Goal: Task Accomplishment & Management: Manage account settings

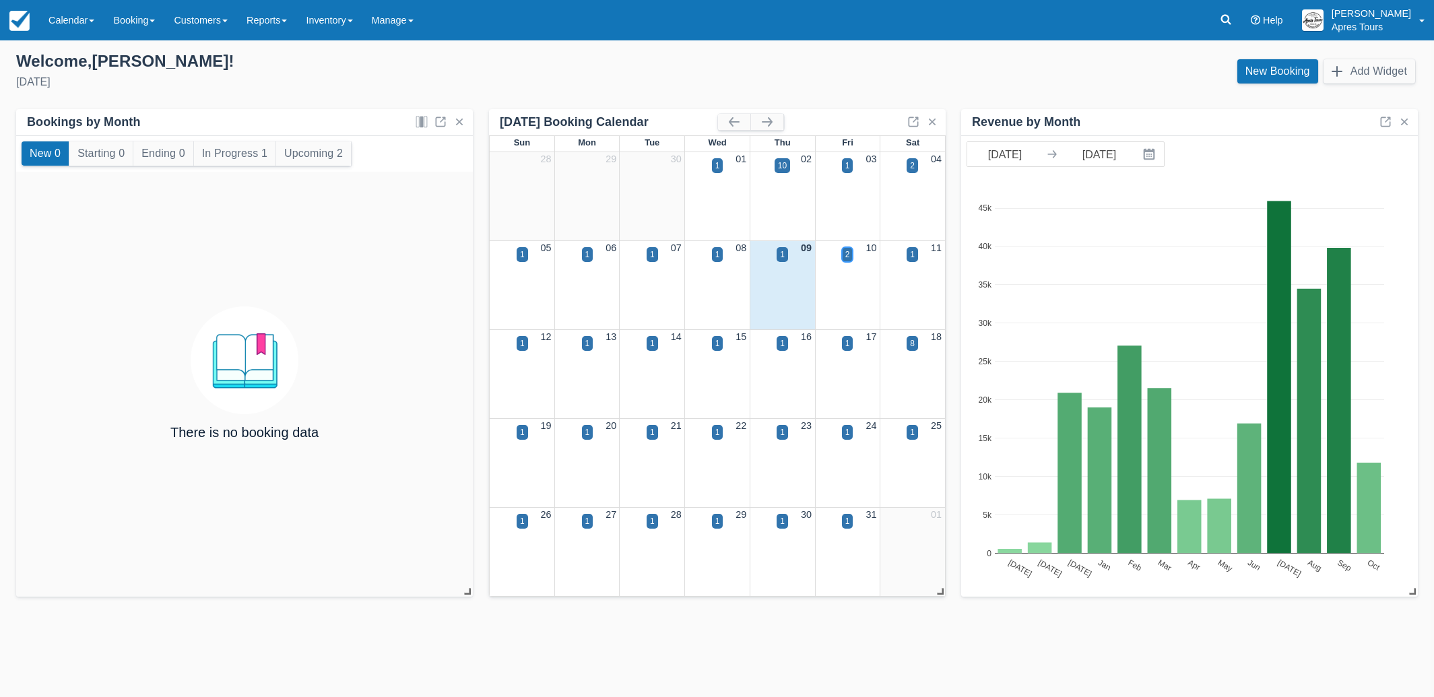
click at [845, 256] on div "2" at bounding box center [847, 254] width 5 height 12
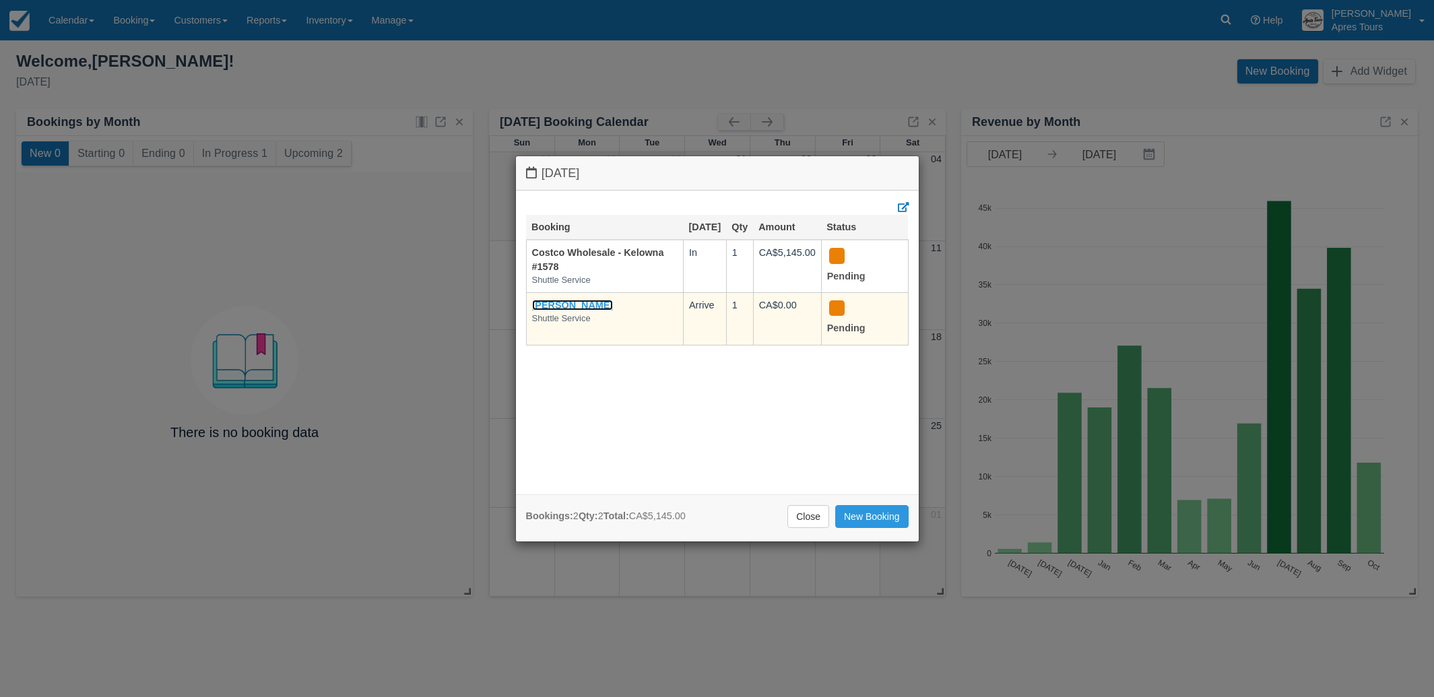
click at [537, 310] on link "[PERSON_NAME]" at bounding box center [572, 305] width 81 height 11
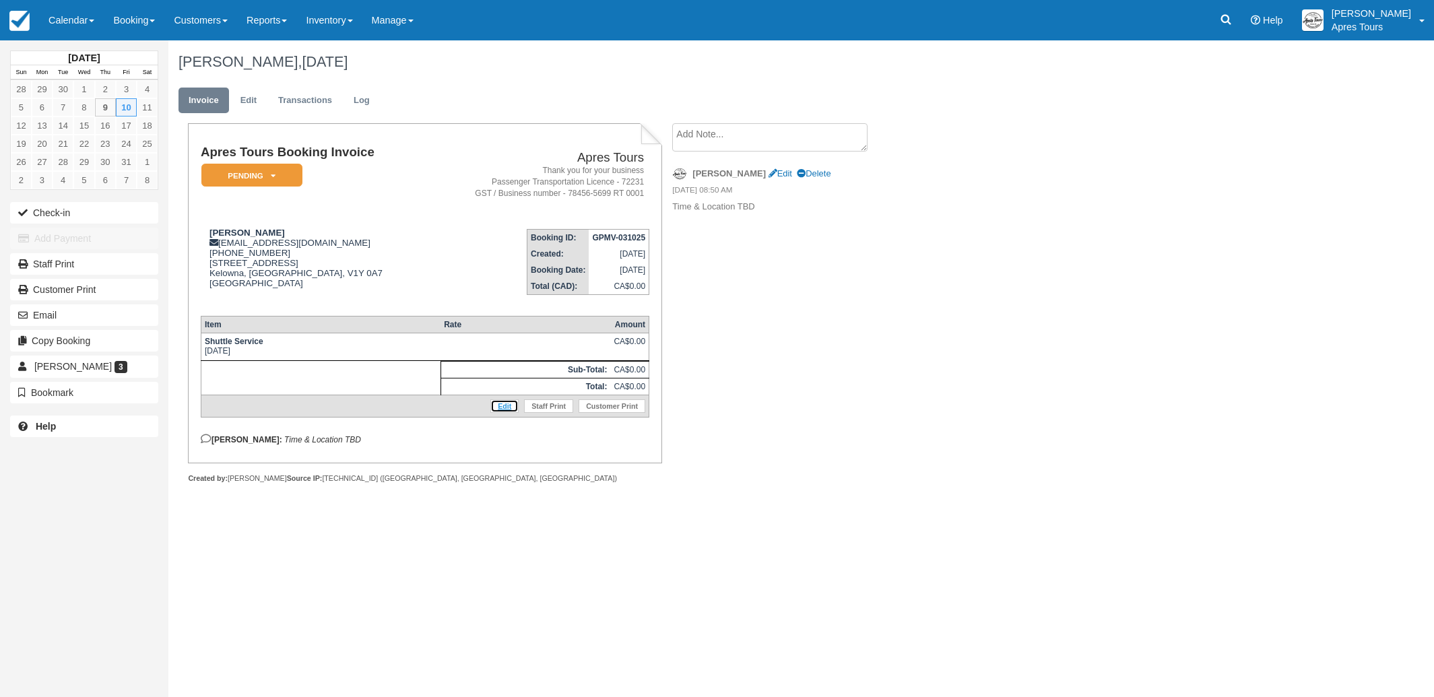
click at [502, 412] on link "Edit" at bounding box center [504, 405] width 28 height 13
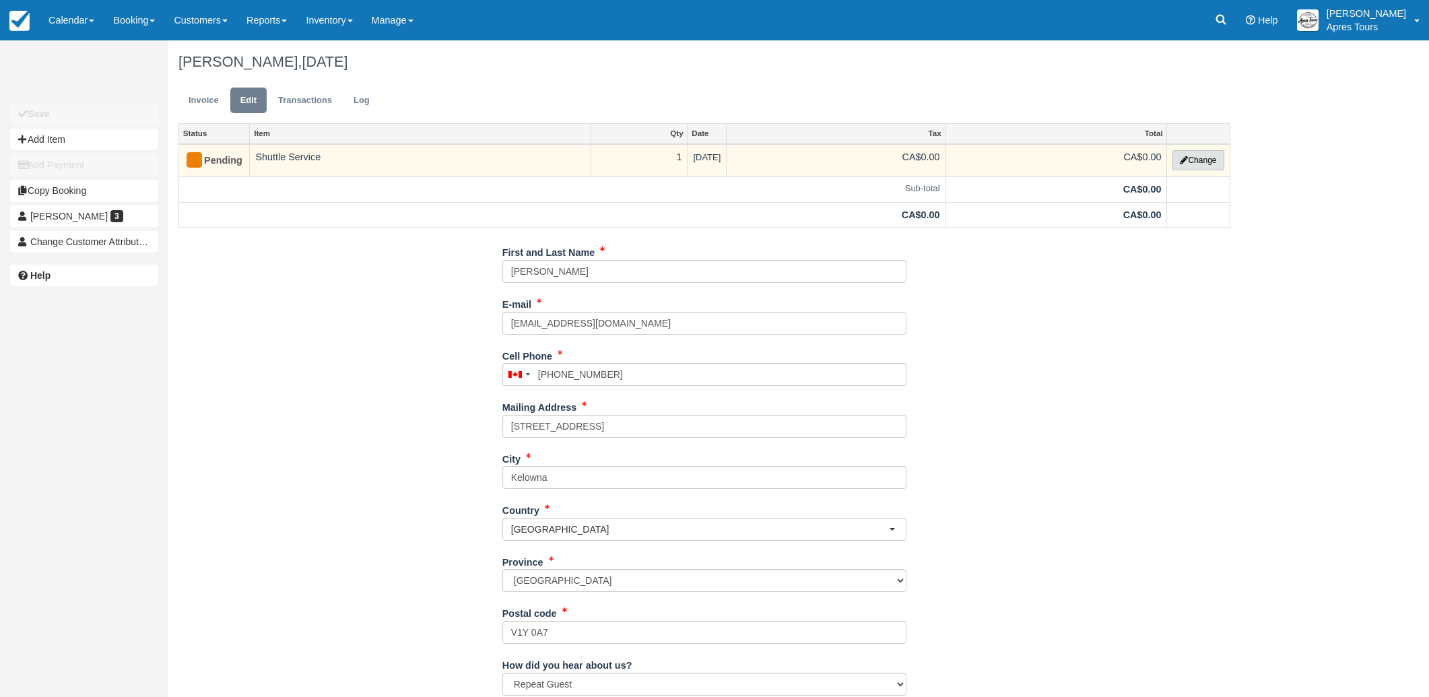
click at [1219, 162] on button "Change" at bounding box center [1197, 160] width 51 height 20
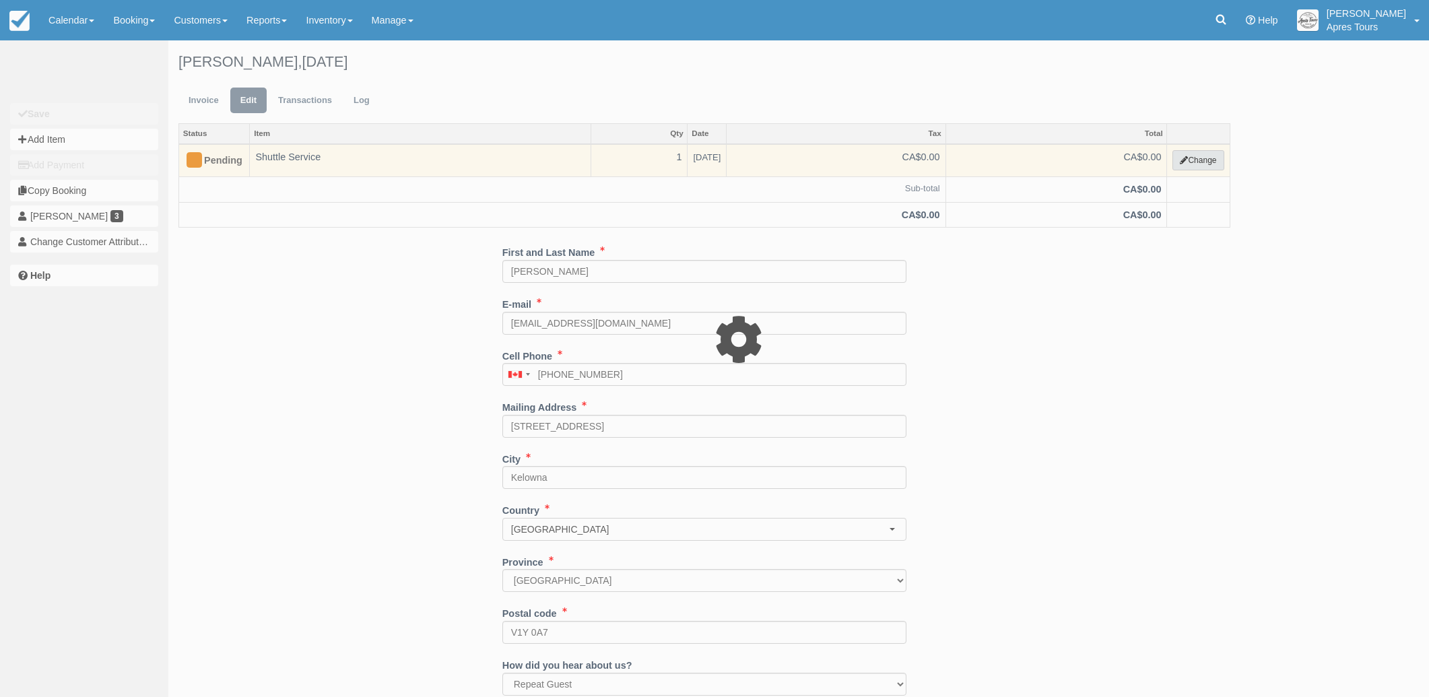
select select "4"
type input "0.00"
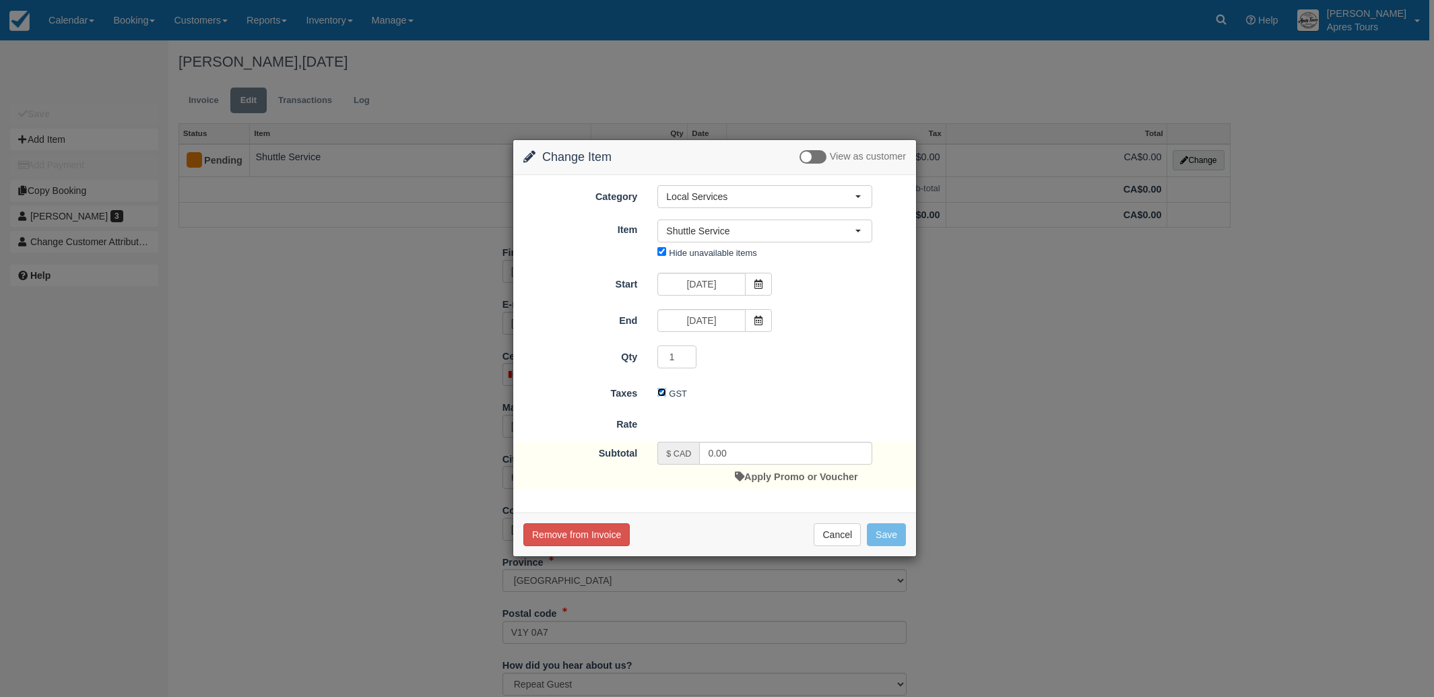
click at [661, 396] on input "GST" at bounding box center [661, 392] width 9 height 9
checkbox input "false"
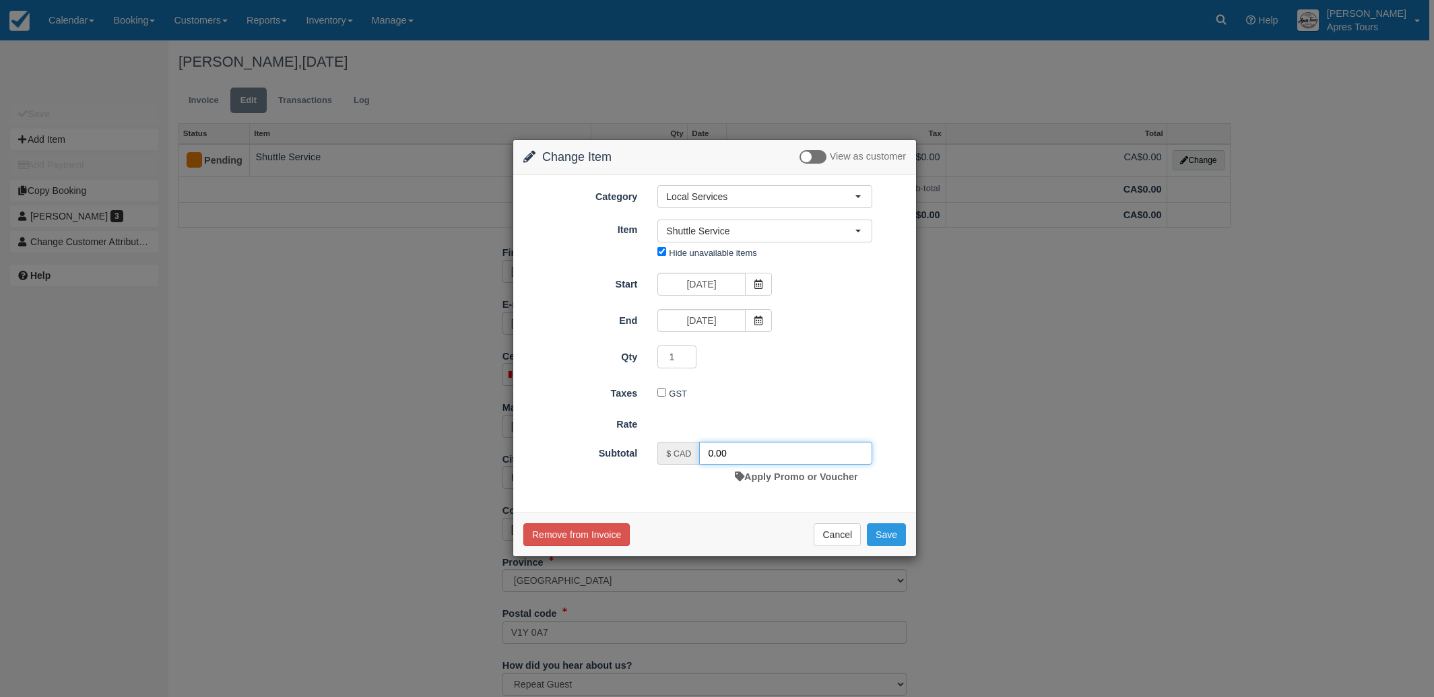
click at [708, 452] on input "0.00" at bounding box center [785, 453] width 173 height 23
type input "325.00"
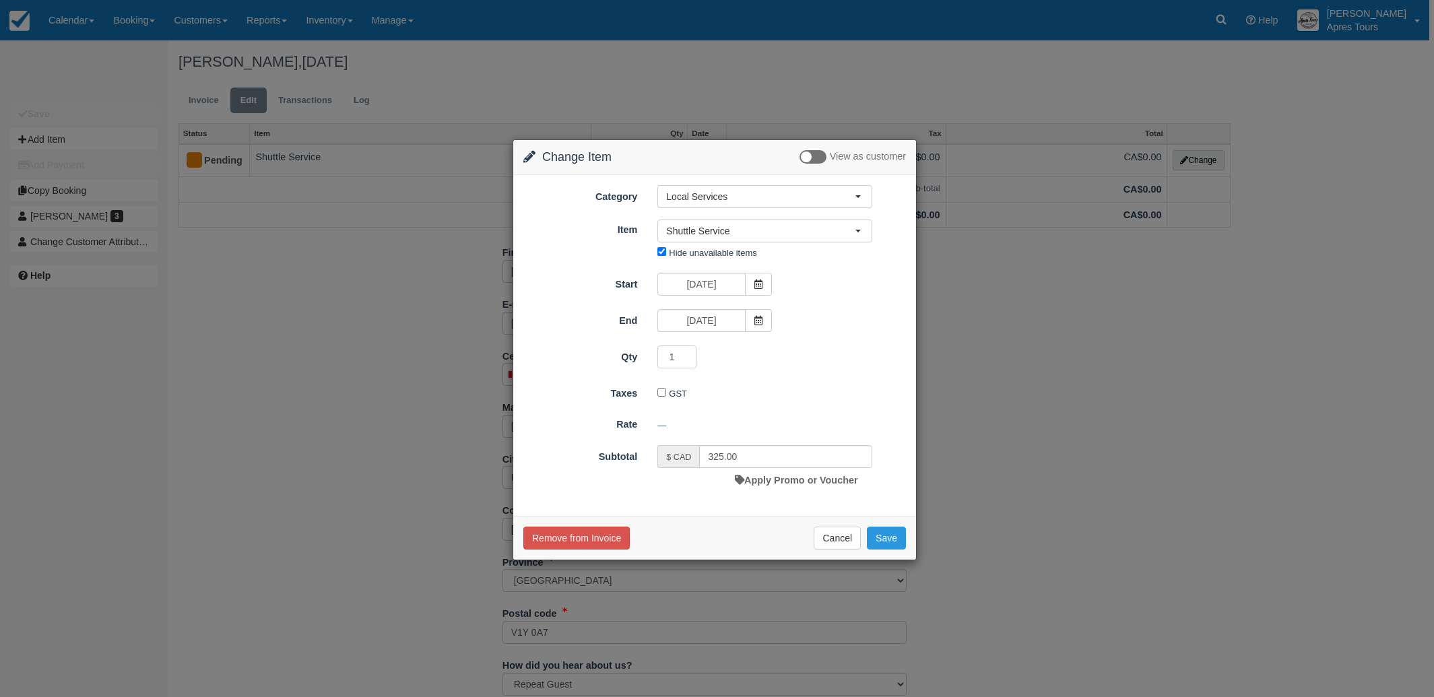
click at [882, 388] on div "GST" at bounding box center [764, 394] width 235 height 22
click at [891, 550] on button "Save" at bounding box center [886, 538] width 39 height 23
checkbox input "false"
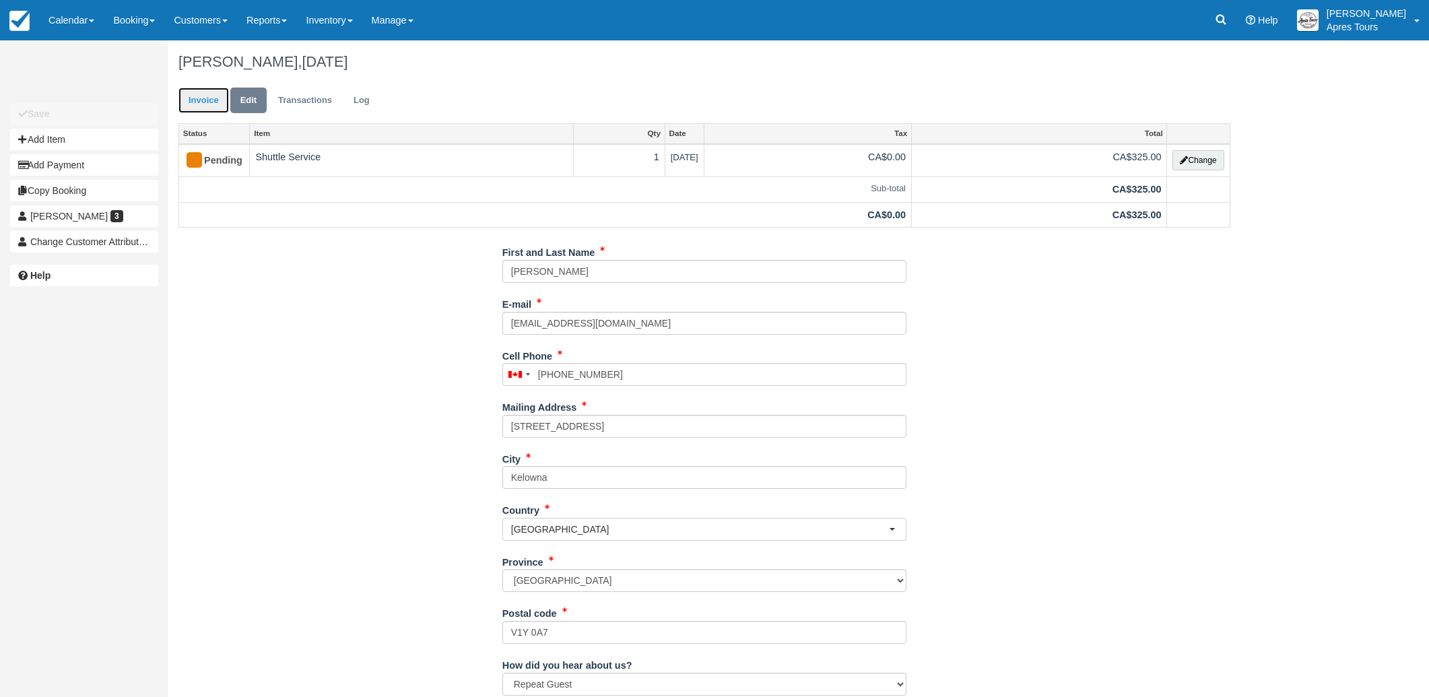
click at [206, 98] on link "Invoice" at bounding box center [203, 101] width 51 height 26
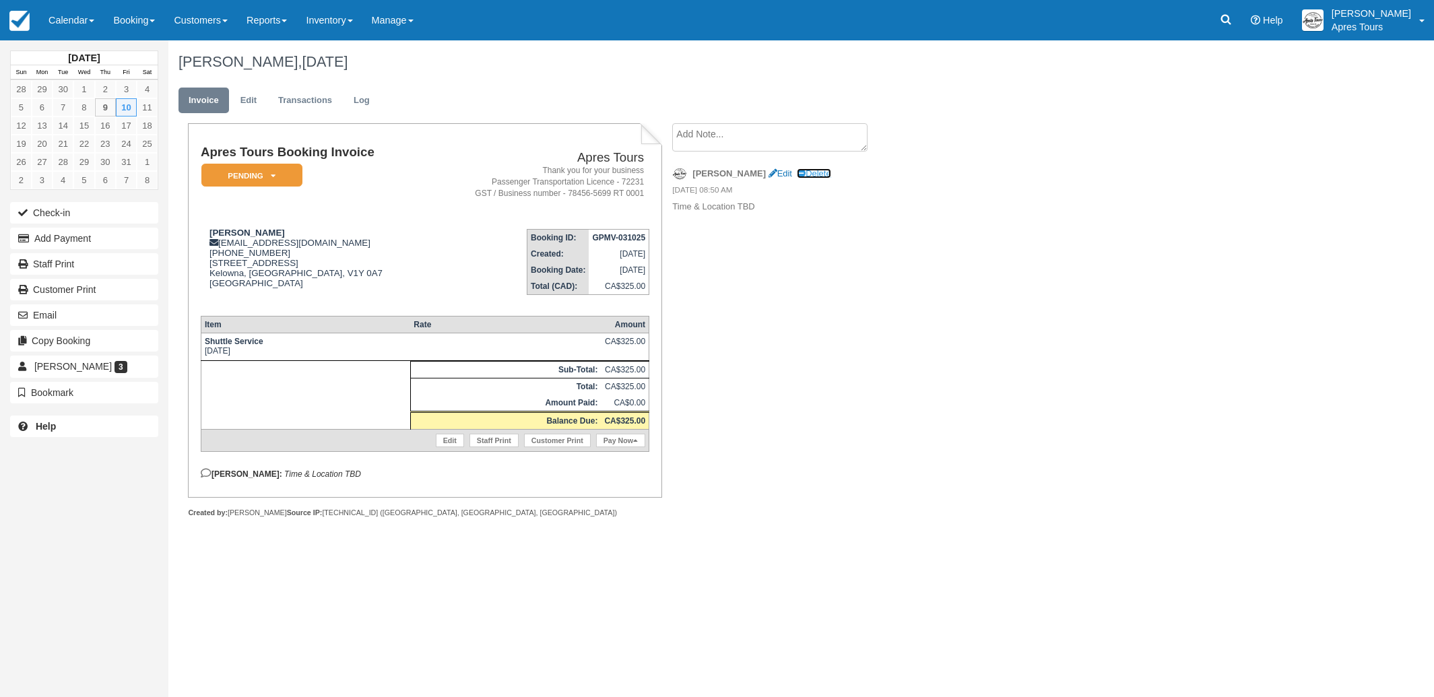
click at [797, 172] on link "Delete" at bounding box center [814, 173] width 34 height 10
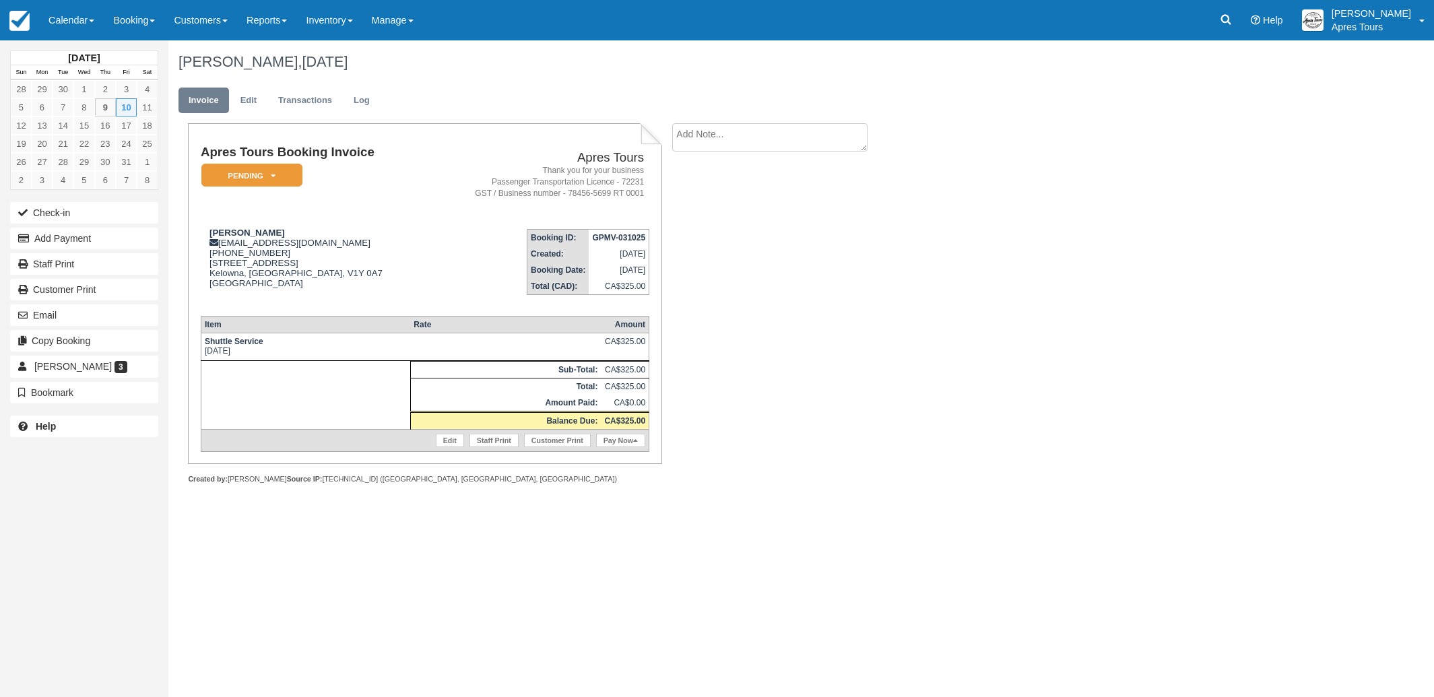
click at [702, 133] on textarea at bounding box center [769, 137] width 195 height 28
type textarea "Pickup from local address for 1030am"
click at [748, 211] on input "Show on invoice" at bounding box center [746, 211] width 9 height 9
checkbox input "true"
click at [701, 213] on button "Create" at bounding box center [702, 214] width 61 height 23
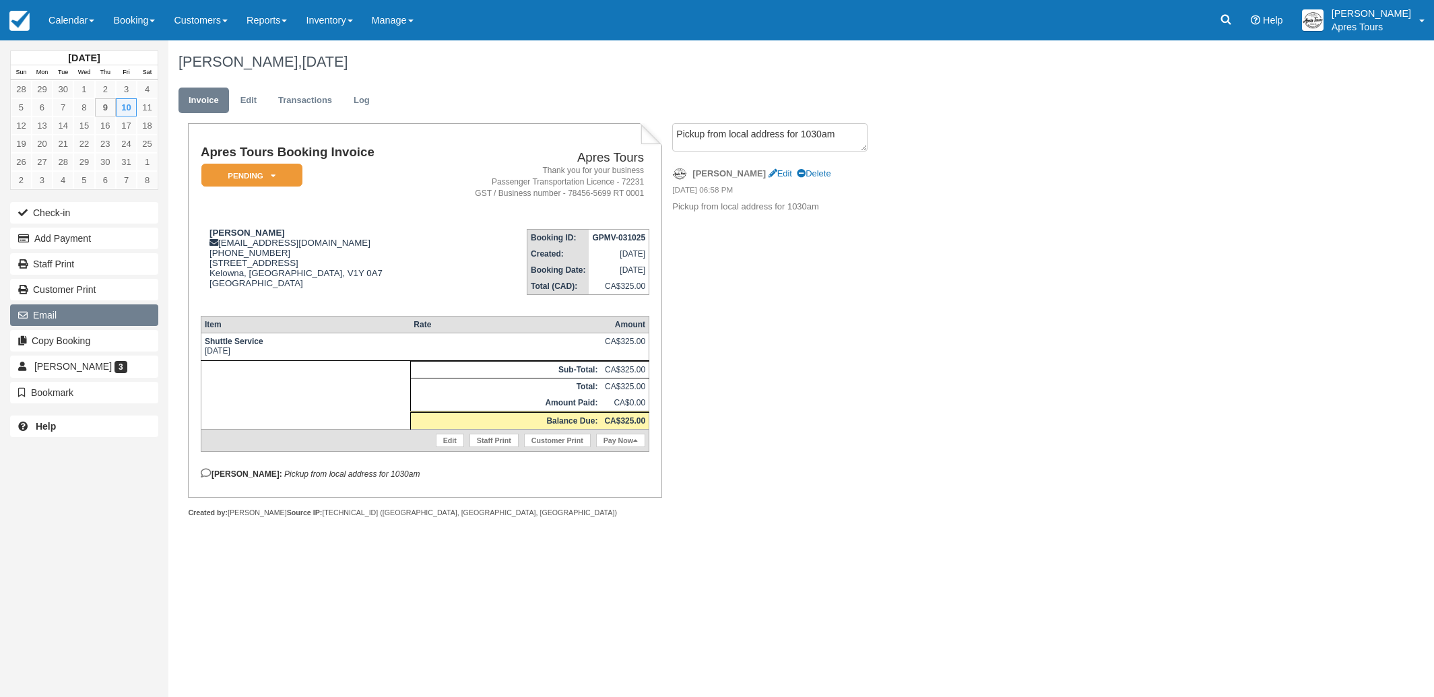
click at [29, 313] on icon "button" at bounding box center [25, 314] width 15 height 9
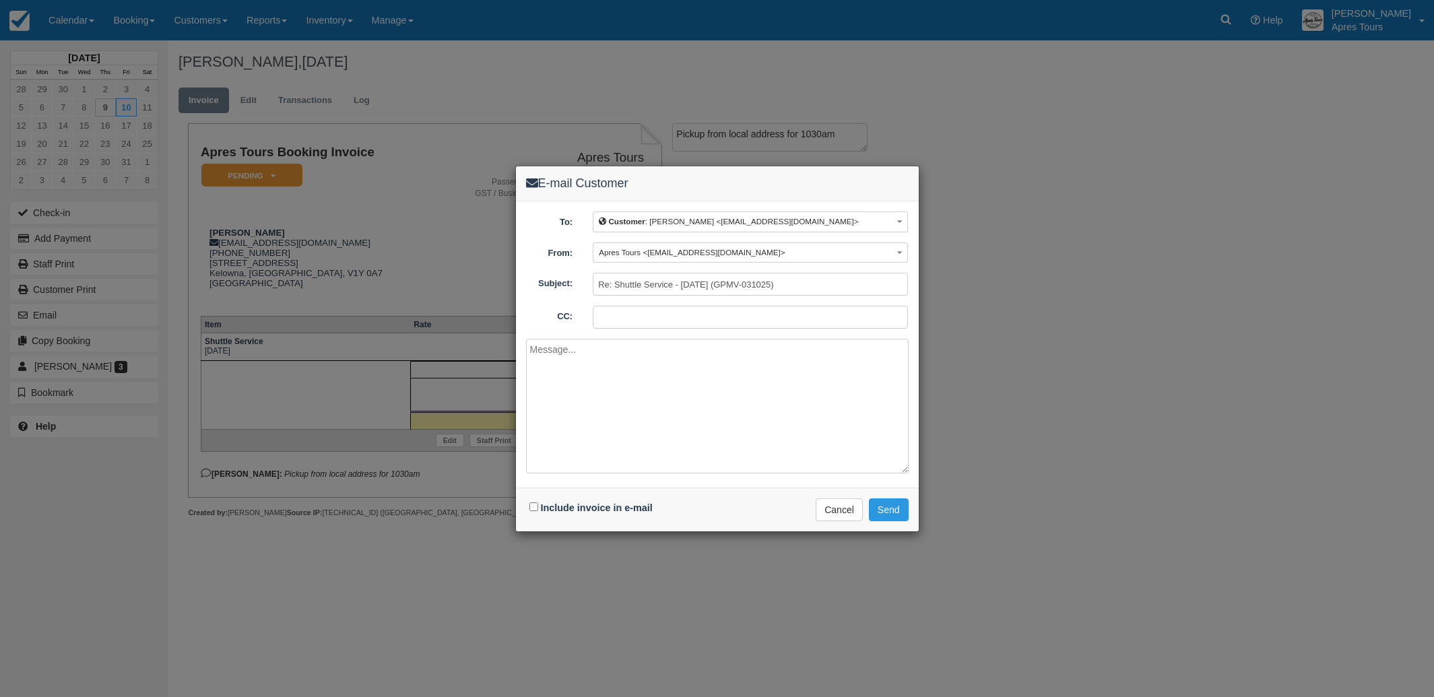
click at [623, 319] on input "CC:" at bounding box center [750, 317] width 315 height 23
type input "info@aprestours.com"
click at [532, 508] on input "Include invoice in e-mail" at bounding box center [533, 506] width 9 height 9
checkbox input "true"
click at [590, 368] on textarea at bounding box center [717, 406] width 383 height 135
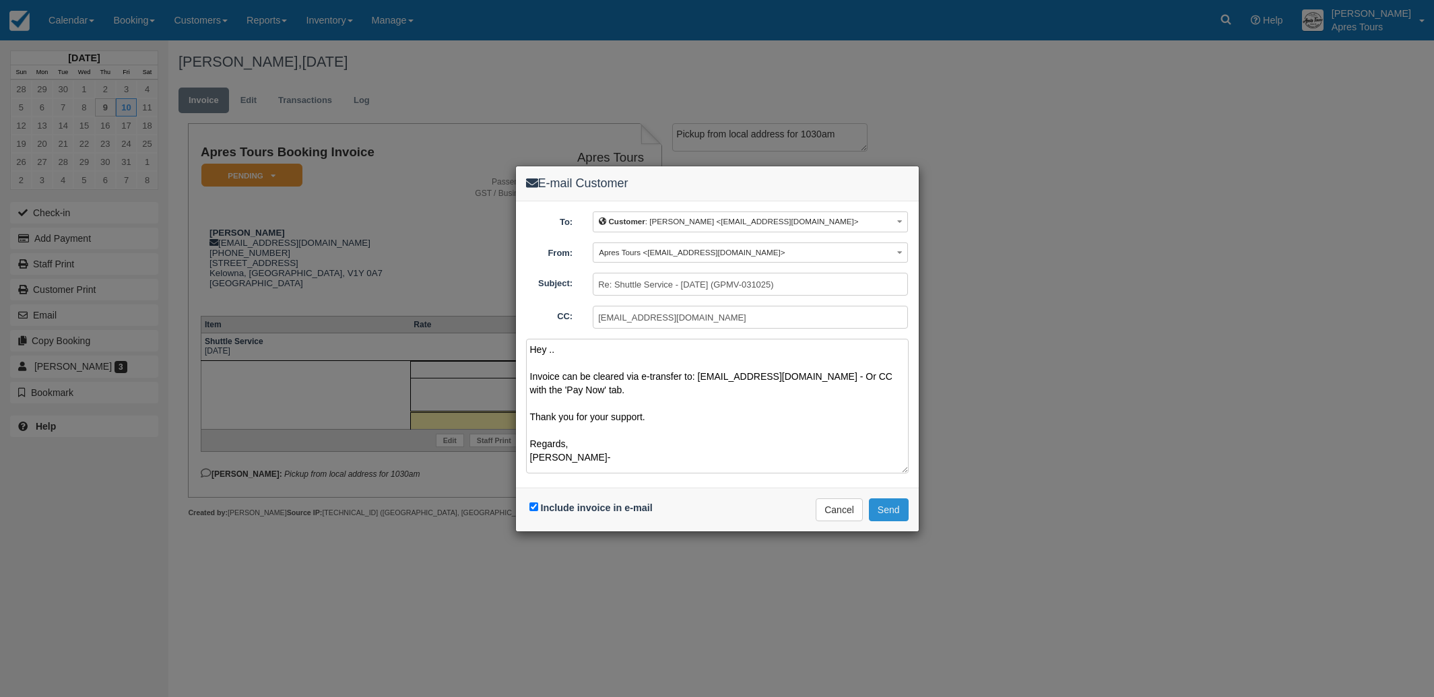
type textarea "Hey .. Invoice can be cleared via e-transfer to: info@aprestours.com - Or CC wi…"
click at [899, 512] on button "Send" at bounding box center [889, 509] width 40 height 23
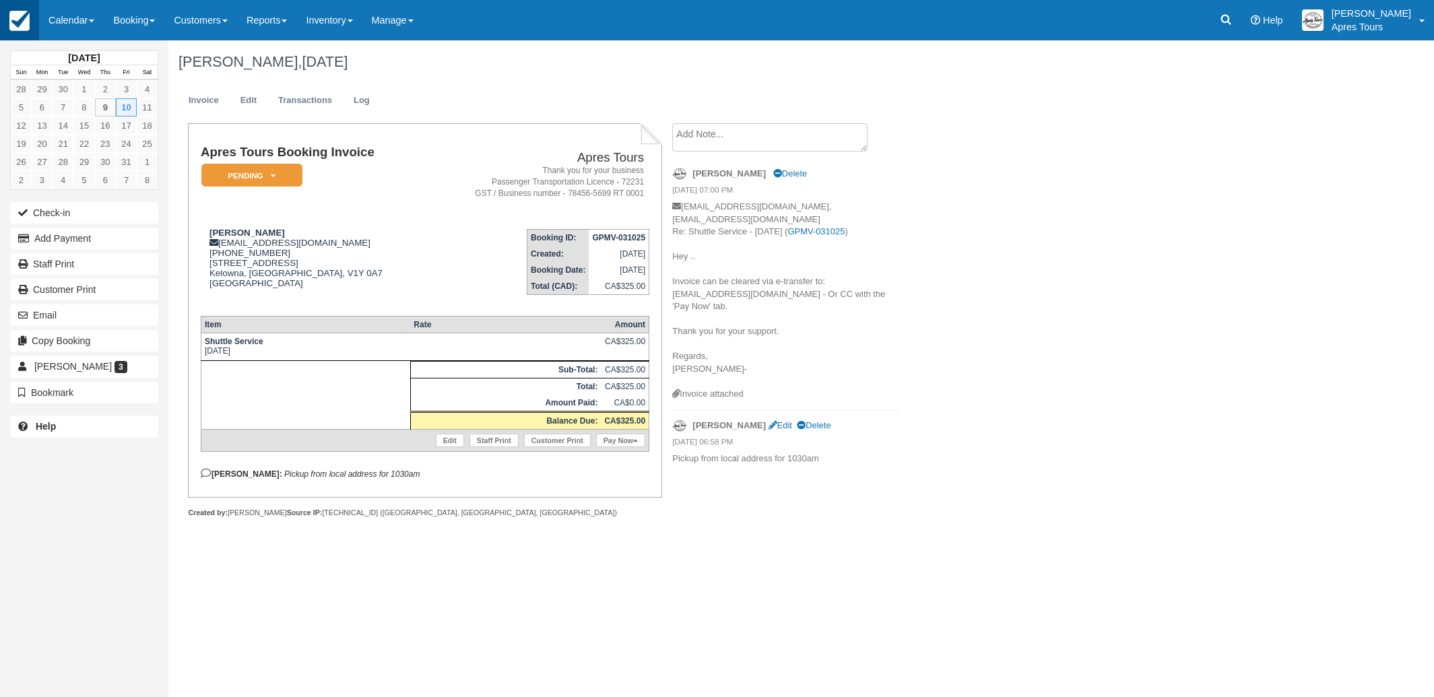
click at [14, 24] on img at bounding box center [19, 21] width 20 height 20
